Goal: Information Seeking & Learning: Learn about a topic

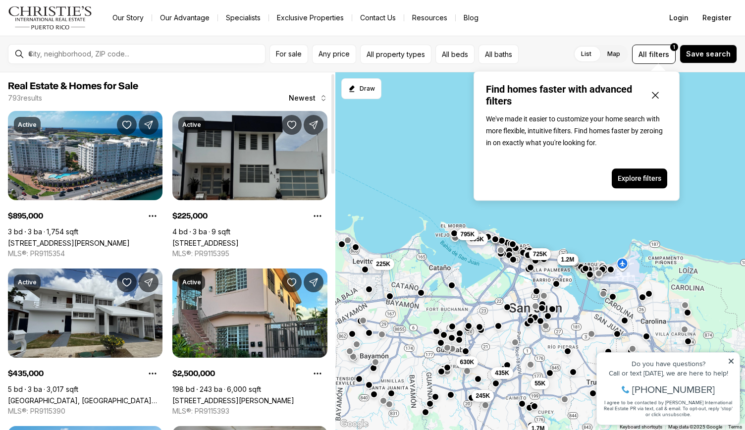
scroll to position [248, 0]
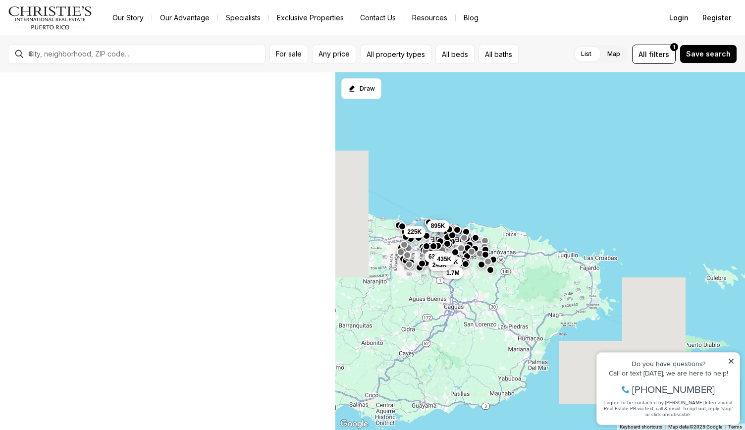
drag, startPoint x: 422, startPoint y: 191, endPoint x: 623, endPoint y: 185, distance: 201.1
click at [623, 185] on div "55K 1.7M 630K 245K 435K 225K 895K" at bounding box center [539, 251] width 409 height 358
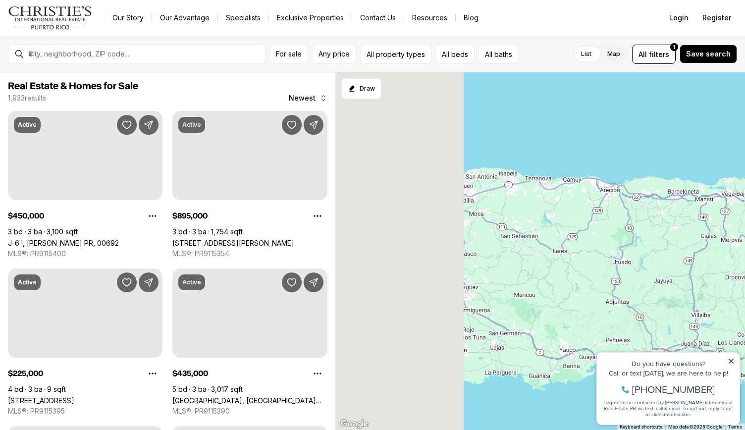
drag, startPoint x: 422, startPoint y: 179, endPoint x: 650, endPoint y: 152, distance: 230.3
click at [650, 152] on div "55K 225K 150K" at bounding box center [539, 251] width 409 height 358
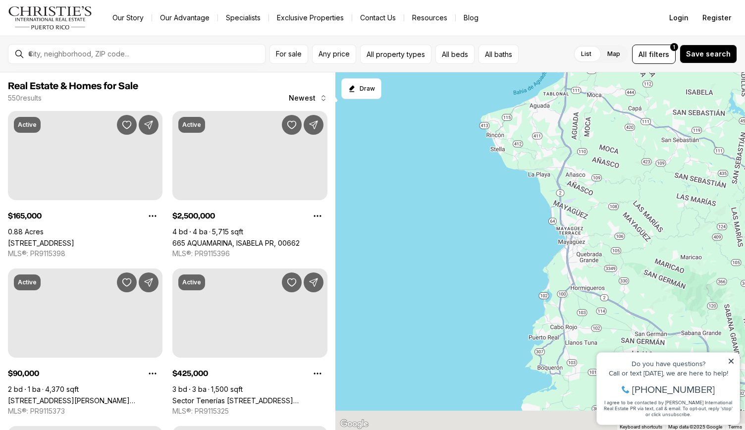
drag, startPoint x: 407, startPoint y: 230, endPoint x: 412, endPoint y: 200, distance: 30.6
click at [412, 200] on div at bounding box center [539, 251] width 409 height 358
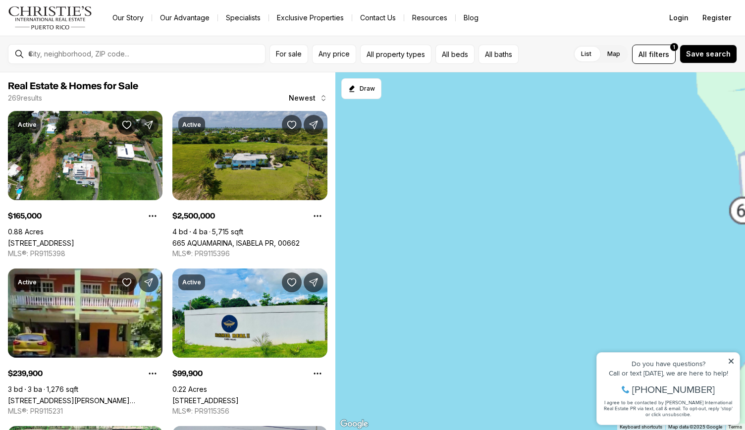
drag, startPoint x: 611, startPoint y: 222, endPoint x: 268, endPoint y: 219, distance: 343.1
click at [267, 221] on div "Real Estate & Homes for Sale 269 results Newest Active $165,000 0.88 Acres [GEO…" at bounding box center [372, 250] width 745 height 357
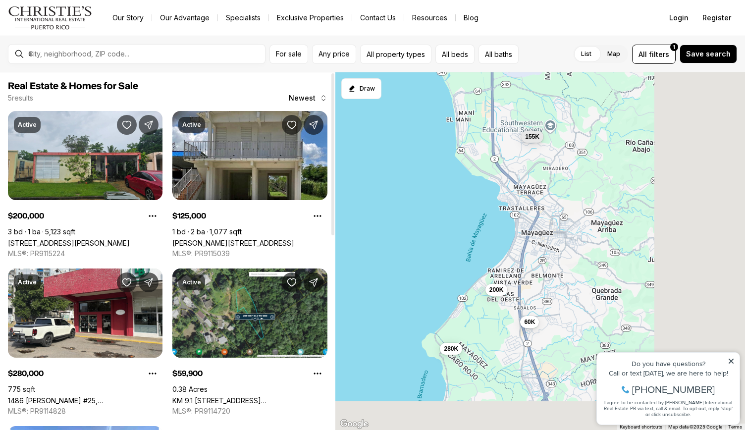
drag, startPoint x: 569, startPoint y: 270, endPoint x: 360, endPoint y: 210, distance: 217.3
click at [360, 210] on div "200K 280K 60K 125K 155K" at bounding box center [539, 251] width 409 height 358
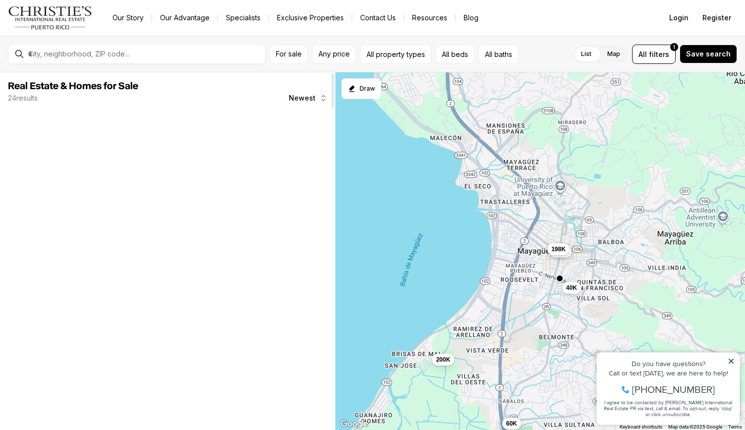
drag, startPoint x: 517, startPoint y: 227, endPoint x: 435, endPoint y: 227, distance: 82.2
click at [435, 227] on div "200K 60K 120K 95K 40K 198K" at bounding box center [539, 251] width 409 height 358
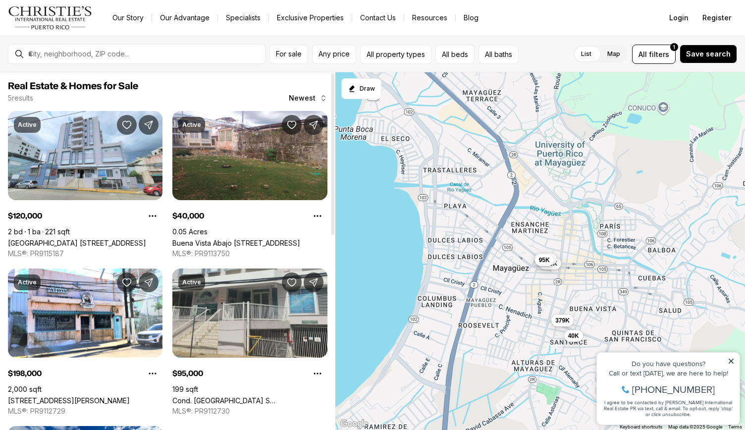
drag, startPoint x: 493, startPoint y: 233, endPoint x: 388, endPoint y: 228, distance: 105.6
click at [388, 228] on div "120K 40K 198K 95K 379K" at bounding box center [539, 251] width 409 height 358
